Goal: Task Accomplishment & Management: Manage account settings

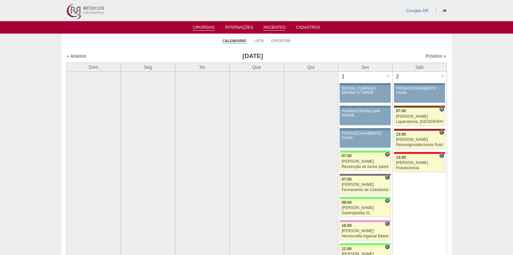
click at [279, 27] on link "Pacientes" at bounding box center [275, 28] width 22 height 6
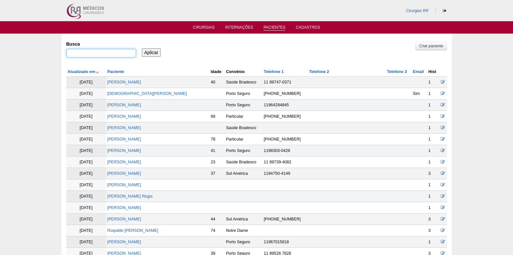
click at [100, 53] on input "Busca" at bounding box center [101, 53] width 70 height 8
paste input "[PERSON_NAME] [PERSON_NAME]"
type input "[PERSON_NAME]"
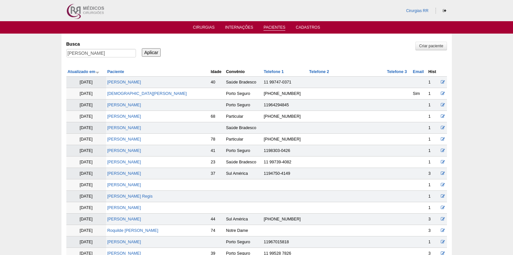
click at [151, 53] on input "Aplicar" at bounding box center [151, 52] width 19 height 8
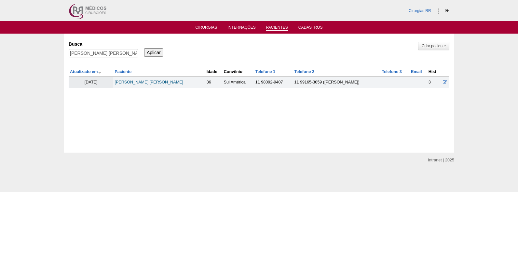
click at [157, 80] on link "[PERSON_NAME] [PERSON_NAME]" at bounding box center [149, 82] width 69 height 5
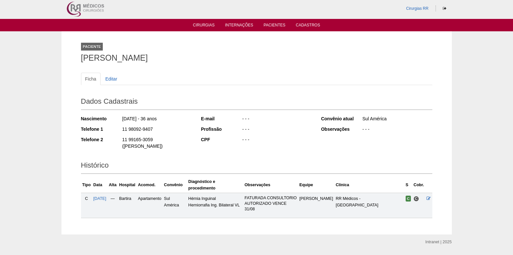
scroll to position [3, 0]
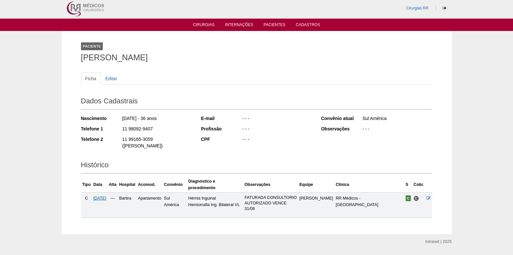
click at [105, 196] on span "25/08/2025" at bounding box center [99, 198] width 13 height 5
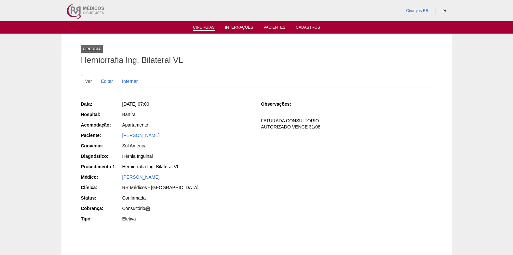
click at [205, 27] on link "Cirurgias" at bounding box center [204, 28] width 22 height 6
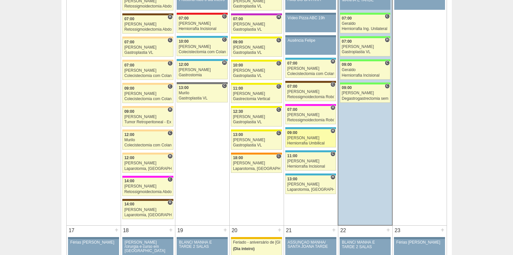
scroll to position [847, 0]
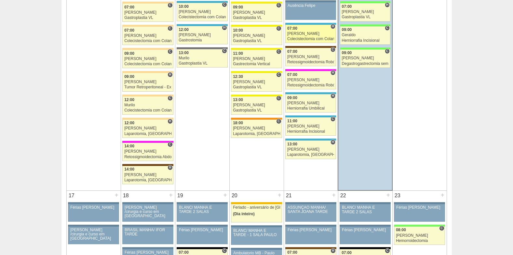
click at [303, 31] on link "87352 Ricardo Fernandes H 07:00 Ricardo Fernandes Colecistectomia com Colangiog…" at bounding box center [311, 34] width 51 height 18
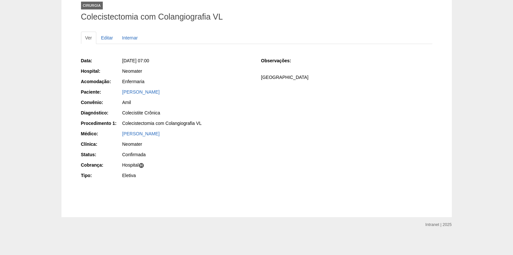
scroll to position [45, 0]
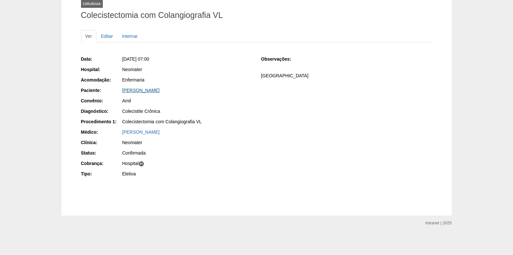
click at [132, 91] on link "[PERSON_NAME]" at bounding box center [140, 90] width 37 height 5
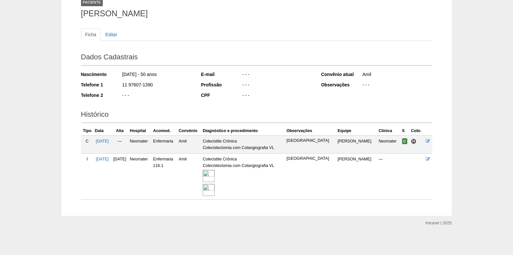
scroll to position [47, 0]
click at [215, 173] on img at bounding box center [209, 175] width 12 height 12
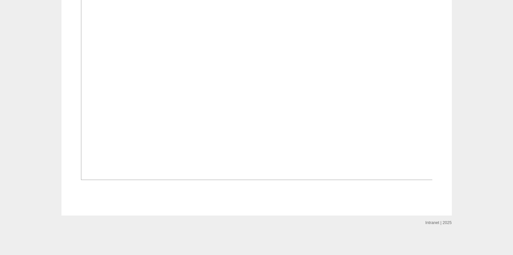
scroll to position [977, 0]
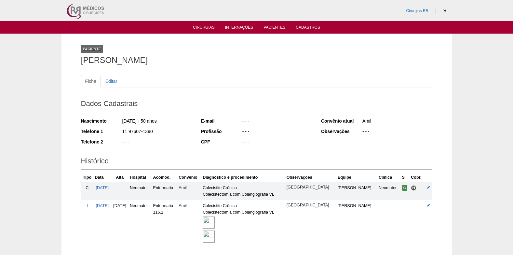
scroll to position [45, 0]
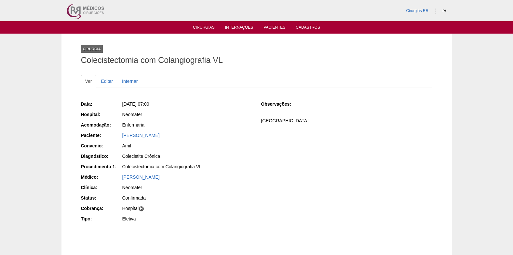
scroll to position [45, 0]
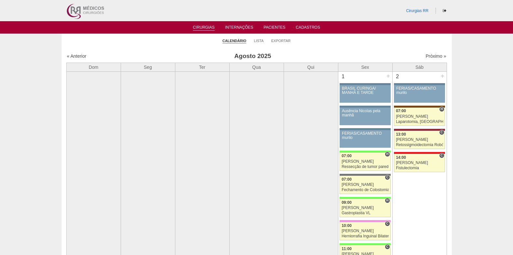
scroll to position [847, 0]
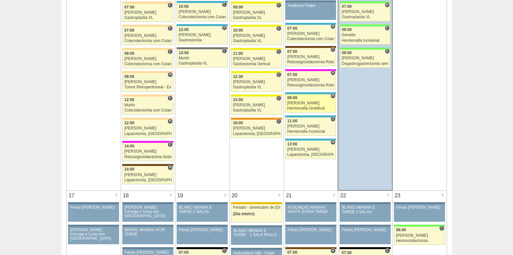
click at [302, 104] on div "[PERSON_NAME]" at bounding box center [310, 103] width 47 height 4
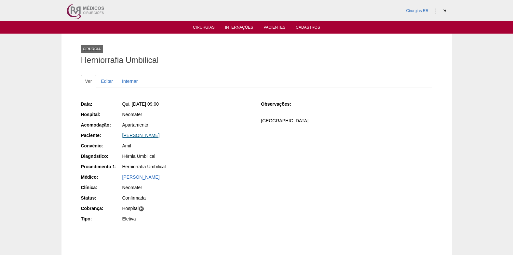
click at [150, 136] on link "[PERSON_NAME]" at bounding box center [140, 135] width 37 height 5
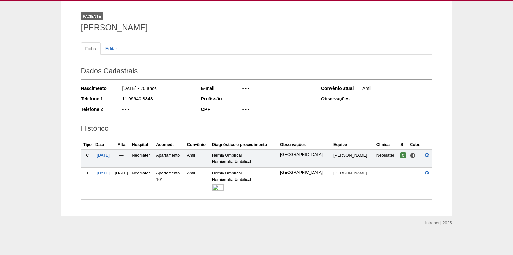
scroll to position [33, 0]
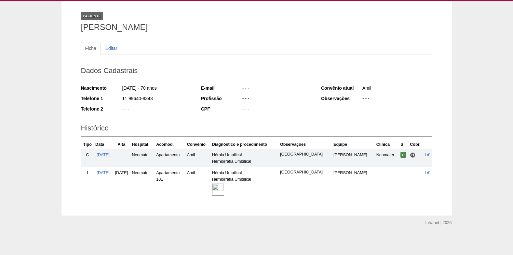
click at [224, 186] on img at bounding box center [218, 189] width 12 height 12
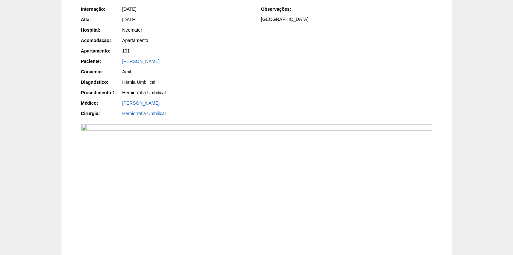
scroll to position [85, 0]
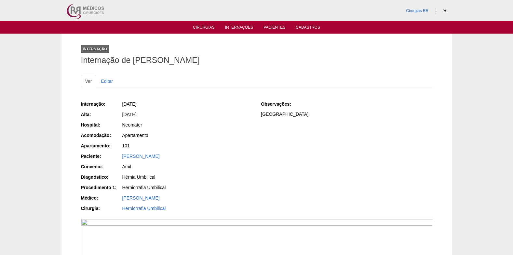
scroll to position [215, 0]
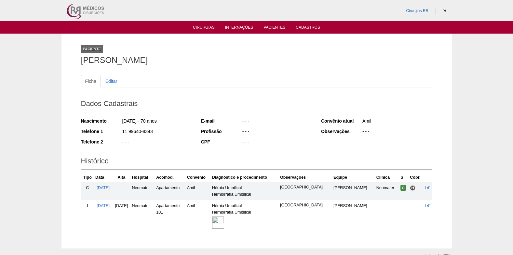
scroll to position [33, 0]
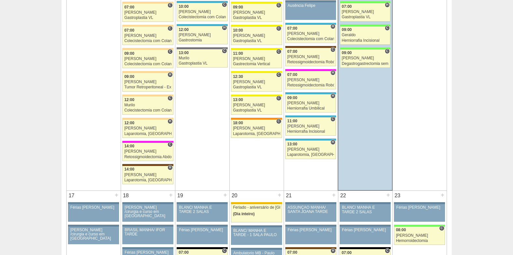
scroll to position [847, 0]
click at [305, 125] on div "Paulo Regina" at bounding box center [310, 126] width 47 height 4
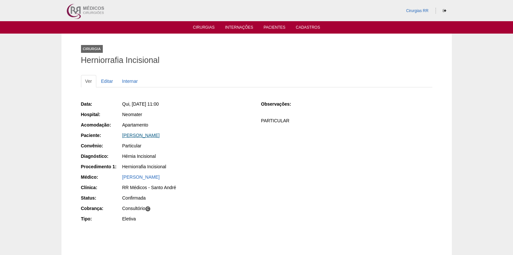
click at [142, 135] on link "[PERSON_NAME]" at bounding box center [140, 135] width 37 height 5
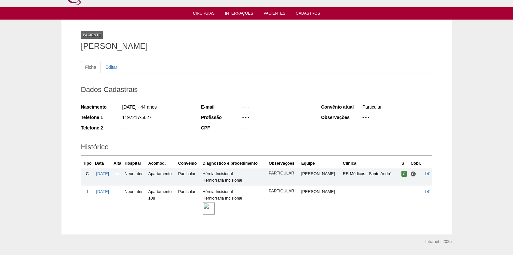
scroll to position [33, 0]
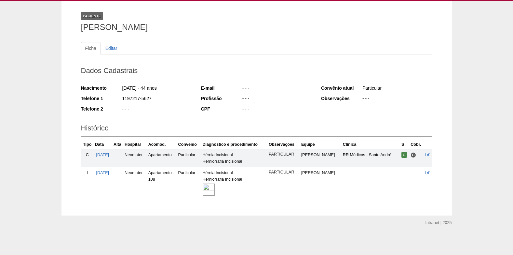
click at [215, 186] on img at bounding box center [209, 189] width 12 height 12
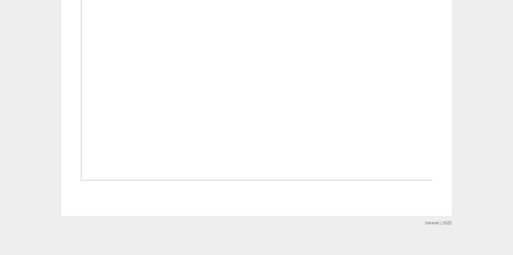
scroll to position [654, 0]
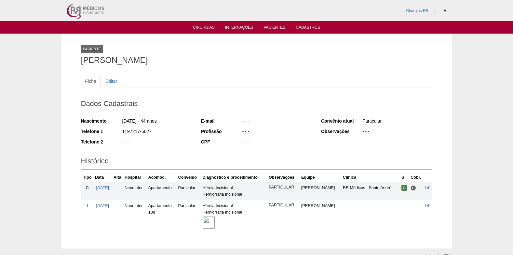
scroll to position [33, 0]
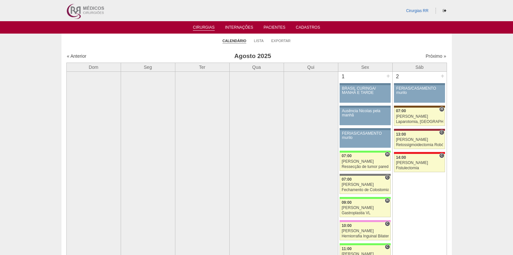
scroll to position [847, 0]
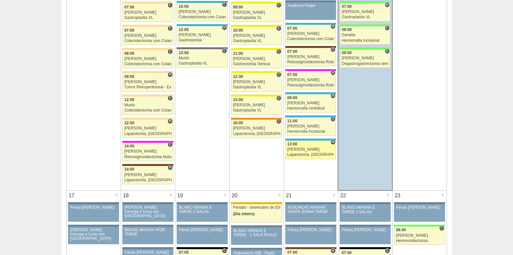
click at [310, 157] on link "88316 [PERSON_NAME] H 13:00 [PERSON_NAME] Laparotomia, [GEOGRAPHIC_DATA], Drena…" at bounding box center [311, 149] width 51 height 18
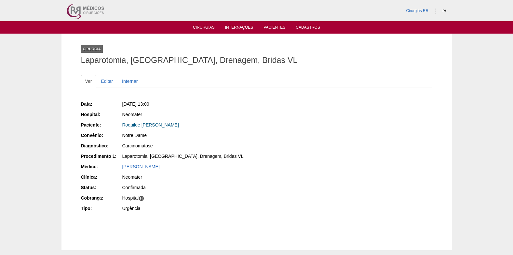
click at [138, 125] on link "Roquilde [PERSON_NAME]" at bounding box center [150, 124] width 57 height 5
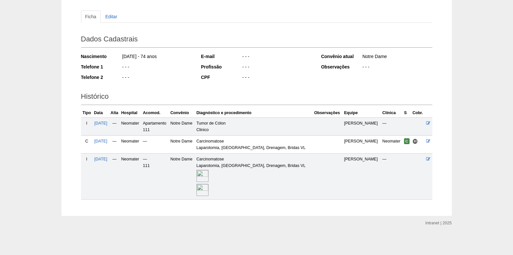
scroll to position [65, 0]
click at [209, 173] on img at bounding box center [203, 175] width 12 height 12
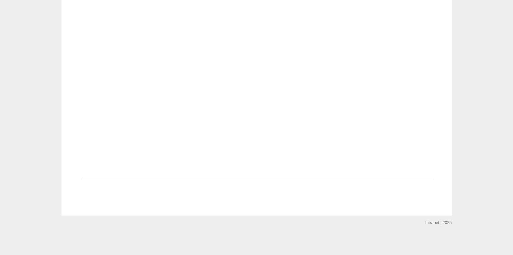
scroll to position [879, 0]
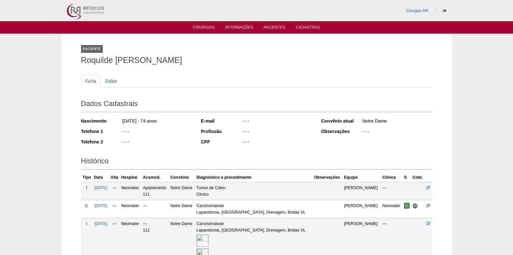
scroll to position [65, 0]
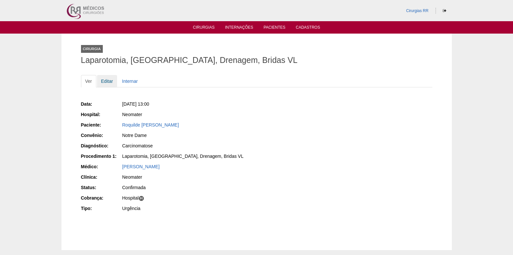
click at [107, 78] on link "Editar" at bounding box center [107, 81] width 21 height 12
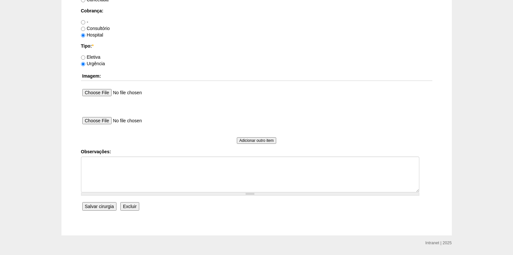
scroll to position [584, 0]
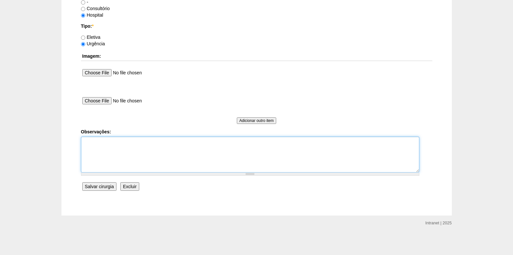
click at [112, 156] on textarea "Observações:" at bounding box center [250, 154] width 339 height 36
type textarea "COBRANÇA HOSPITAL"
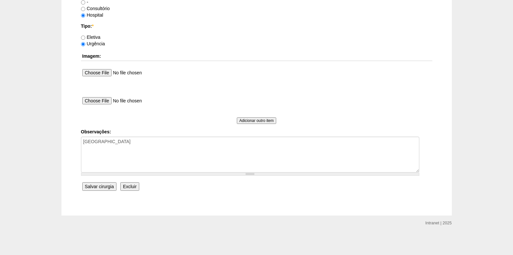
click at [101, 182] on input "Salvar cirurgia" at bounding box center [99, 186] width 34 height 8
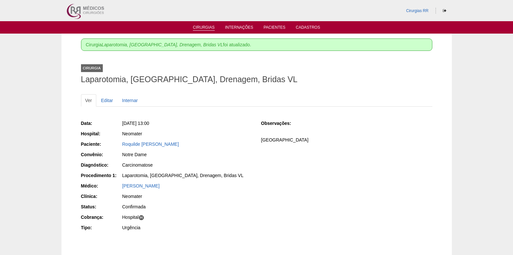
click at [207, 28] on link "Cirurgias" at bounding box center [204, 28] width 22 height 6
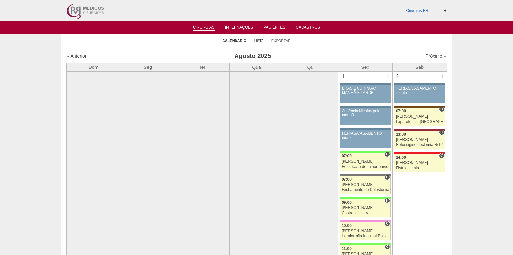
click at [259, 39] on link "Lista" at bounding box center [259, 40] width 10 height 5
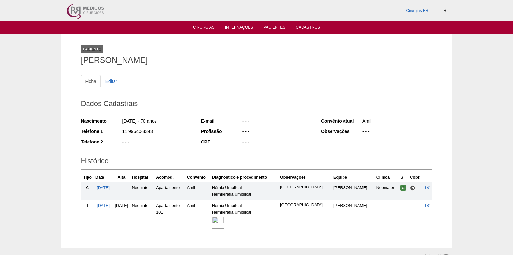
scroll to position [33, 0]
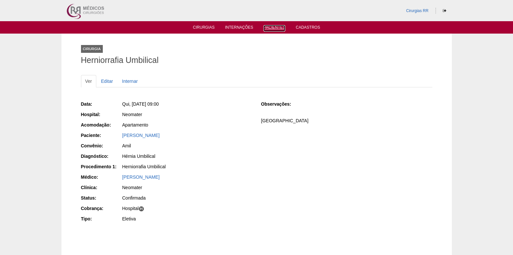
click at [269, 31] on link "Pacientes" at bounding box center [275, 28] width 22 height 7
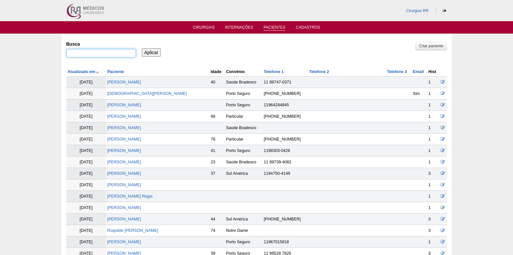
click at [108, 54] on input "Busca" at bounding box center [101, 53] width 70 height 8
type input "[PERSON_NAME]"
click at [151, 53] on input "Aplicar" at bounding box center [151, 52] width 19 height 8
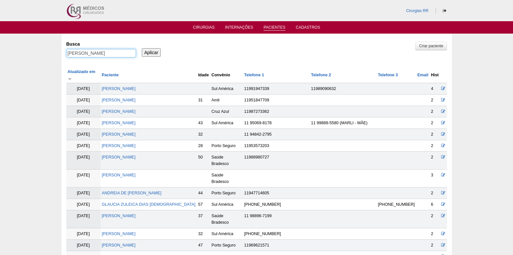
drag, startPoint x: 87, startPoint y: 55, endPoint x: 66, endPoint y: 55, distance: 20.8
click at [66, 55] on input "andreia dias" at bounding box center [101, 53] width 70 height 8
paste input "BRC15565562"
type input "andreia dias"
click at [203, 29] on link "Cirurgias" at bounding box center [204, 28] width 22 height 6
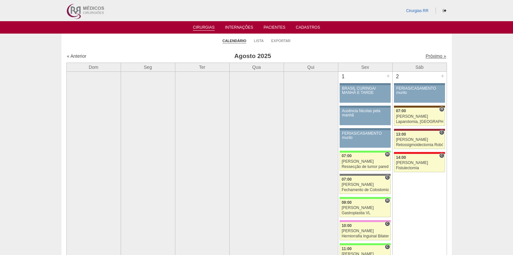
click at [426, 57] on link "Próximo »" at bounding box center [436, 55] width 21 height 5
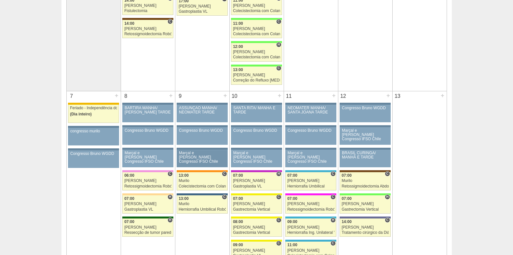
scroll to position [293, 0]
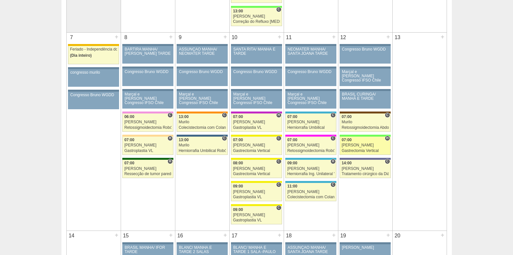
click at [358, 140] on div "07:00" at bounding box center [365, 140] width 47 height 4
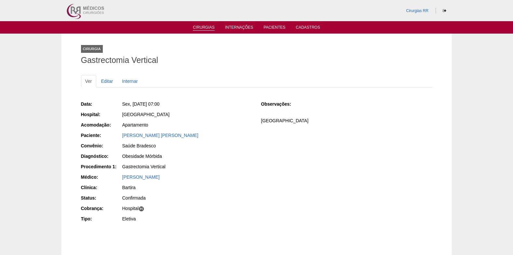
click at [204, 28] on link "Cirurgias" at bounding box center [204, 28] width 22 height 6
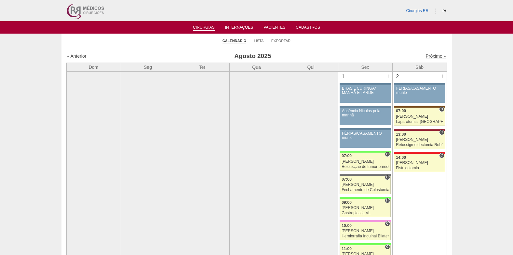
click at [435, 55] on link "Próximo »" at bounding box center [436, 55] width 21 height 5
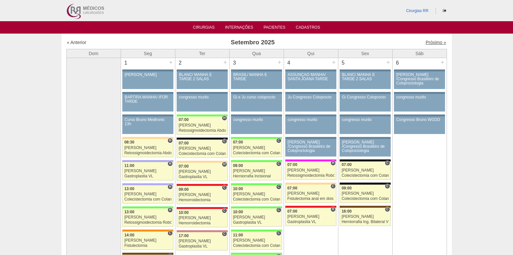
click at [429, 44] on link "Próximo »" at bounding box center [436, 42] width 21 height 5
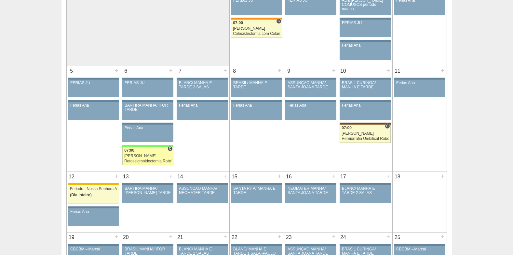
scroll to position [130, 0]
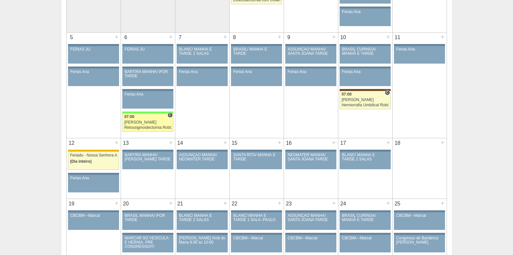
click at [149, 121] on div "[PERSON_NAME]" at bounding box center [147, 122] width 47 height 4
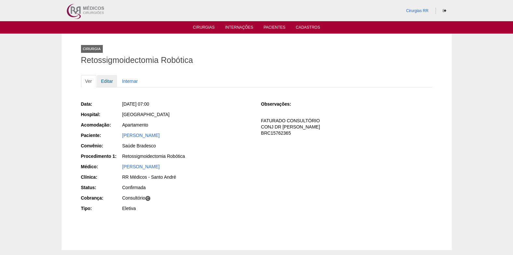
click at [103, 79] on link "Editar" at bounding box center [107, 81] width 21 height 12
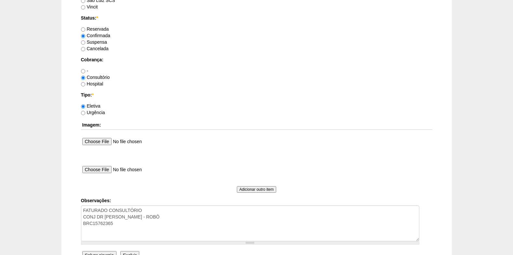
scroll to position [554, 0]
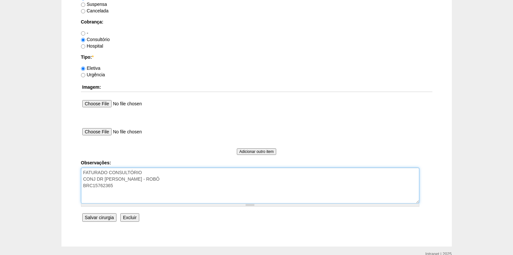
click at [159, 173] on textarea "FATURADO CONSULTÓRIO CONJ DR [PERSON_NAME] - ROBÔ BRC15762365" at bounding box center [250, 185] width 339 height 36
type textarea "FATURADO CONSULTÓRIO (PACIENTE RR) CONJ DR [PERSON_NAME] - ROBÔ BRC15762365"
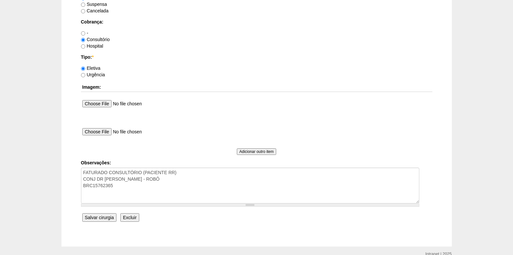
click at [102, 216] on input "Salvar cirurgia" at bounding box center [99, 217] width 34 height 8
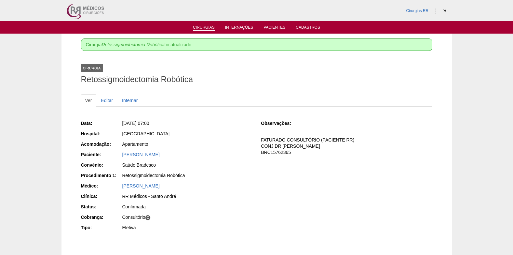
click at [206, 27] on link "Cirurgias" at bounding box center [204, 28] width 22 height 6
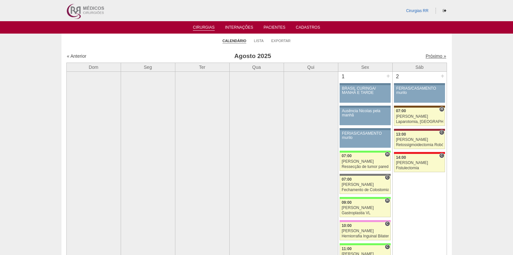
click at [431, 57] on link "Próximo »" at bounding box center [436, 55] width 21 height 5
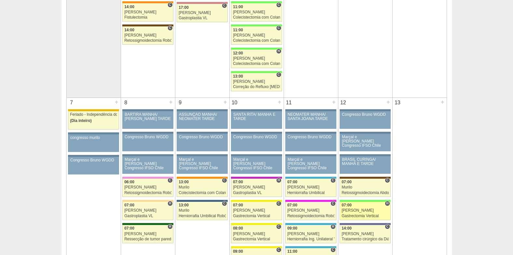
scroll to position [326, 0]
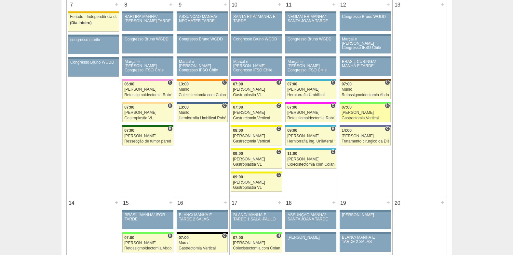
click at [368, 117] on div "Gastrectomia Vertical" at bounding box center [365, 118] width 47 height 4
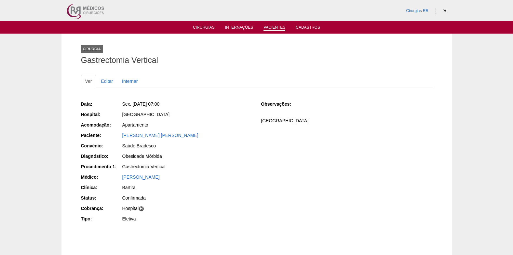
click at [271, 27] on link "Pacientes" at bounding box center [275, 28] width 22 height 6
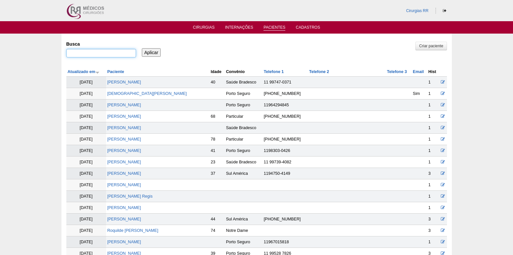
click at [122, 56] on input "Busca" at bounding box center [101, 53] width 70 height 8
type input "[PERSON_NAME]"
click at [142, 50] on input "Aplicar" at bounding box center [151, 52] width 19 height 8
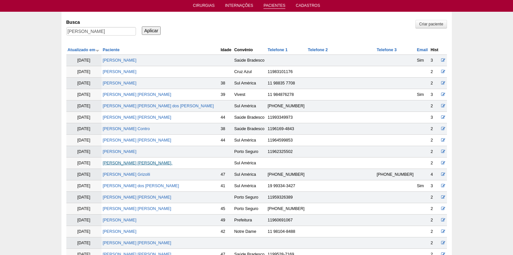
scroll to position [33, 0]
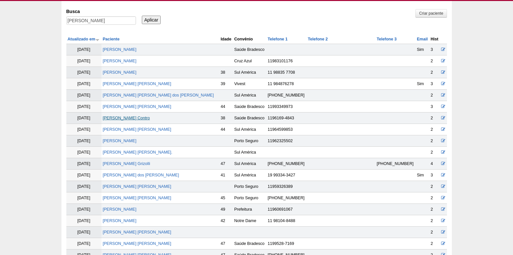
click at [136, 118] on link "Fabiana Canhas Contro" at bounding box center [126, 118] width 47 height 5
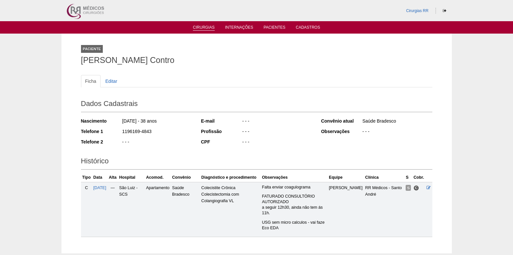
click at [208, 28] on link "Cirurgias" at bounding box center [204, 28] width 22 height 6
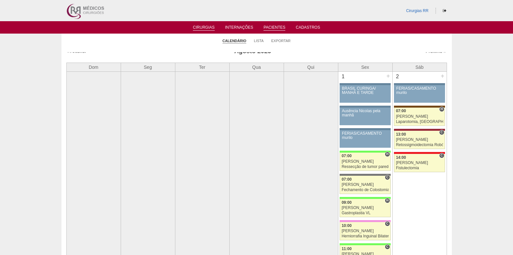
click at [272, 29] on link "Pacientes" at bounding box center [275, 28] width 22 height 6
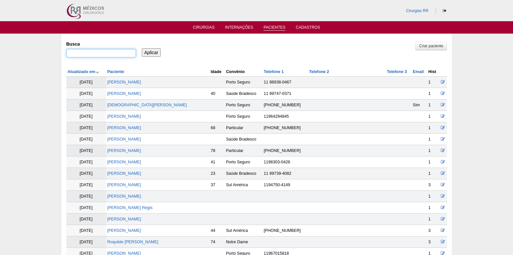
click at [110, 54] on input "Busca" at bounding box center [101, 53] width 70 height 8
type input "gislaine"
click at [142, 48] on input "Aplicar" at bounding box center [151, 52] width 19 height 8
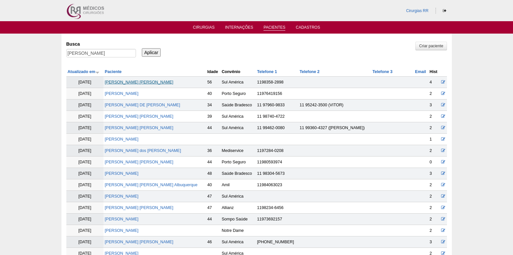
click at [141, 84] on link "[PERSON_NAME] [PERSON_NAME]" at bounding box center [139, 82] width 69 height 5
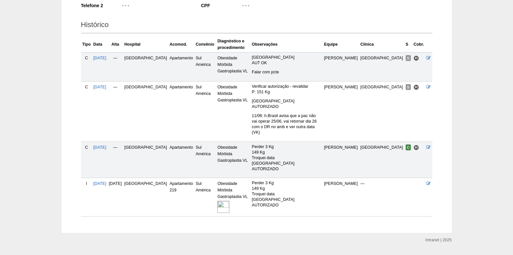
scroll to position [140, 0]
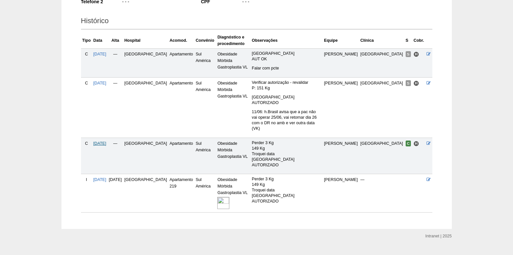
click at [103, 141] on span "[DATE]" at bounding box center [99, 143] width 13 height 5
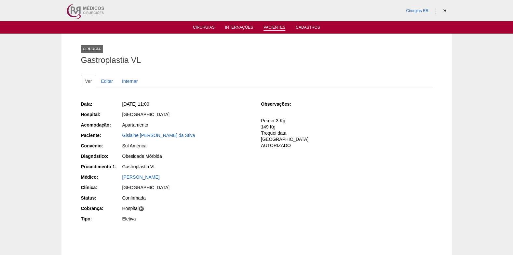
click at [274, 26] on link "Pacientes" at bounding box center [275, 28] width 22 height 6
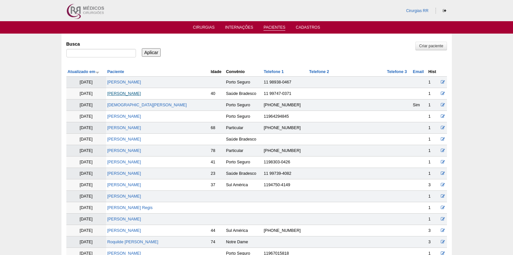
click at [126, 95] on link "[PERSON_NAME]" at bounding box center [124, 93] width 34 height 5
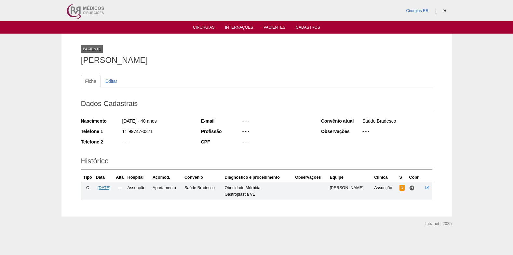
click at [109, 189] on span "[DATE]" at bounding box center [104, 187] width 13 height 5
